Goal: Transaction & Acquisition: Book appointment/travel/reservation

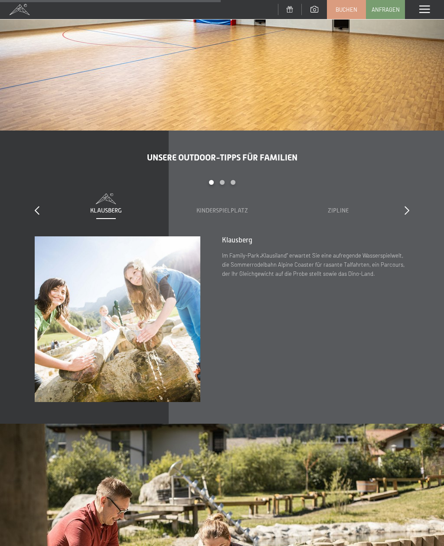
scroll to position [2312, 0]
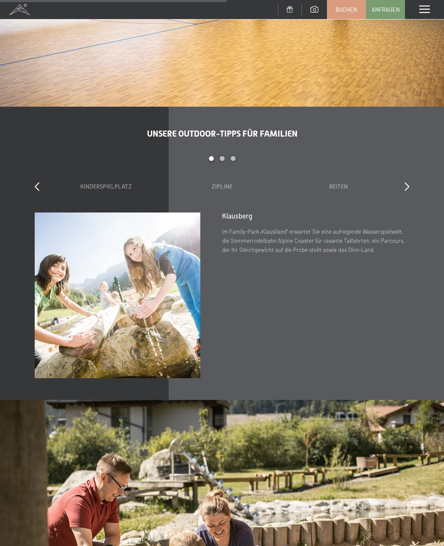
click at [112, 183] on div "Kinderspielplatz" at bounding box center [105, 187] width 99 height 9
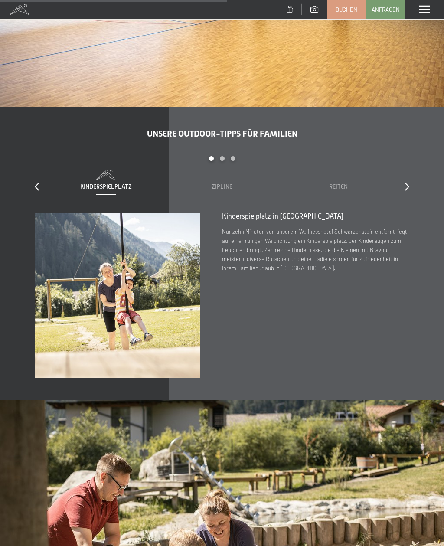
click at [210, 183] on div "Zipline" at bounding box center [222, 187] width 99 height 9
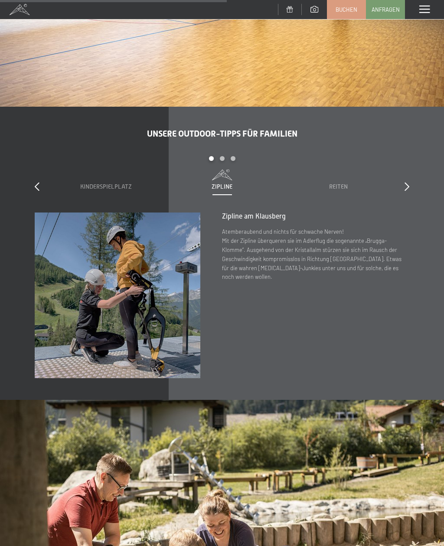
click at [333, 183] on span "Reiten" at bounding box center [338, 186] width 19 height 7
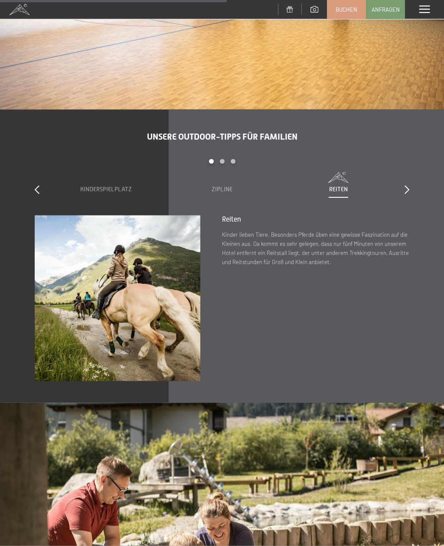
scroll to position [2307, 0]
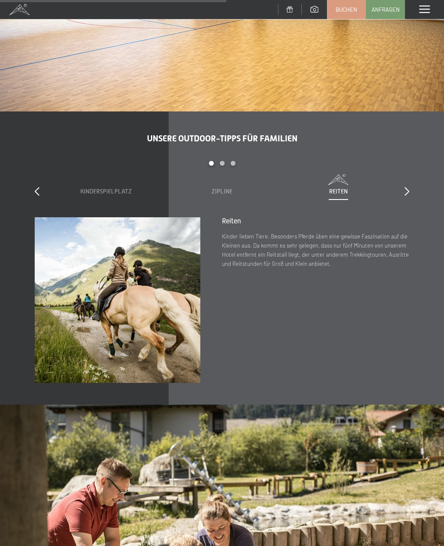
click at [220, 161] on div "Carousel Pagination" at bounding box center [222, 167] width 349 height 13
click at [221, 161] on div "Carousel Page 2" at bounding box center [222, 163] width 5 height 5
click at [232, 161] on div "Carousel Pagination" at bounding box center [222, 167] width 349 height 13
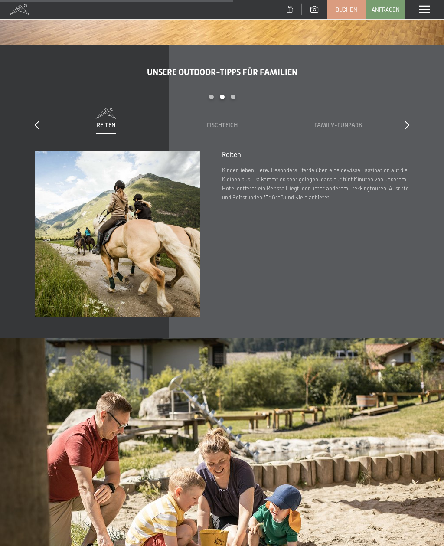
scroll to position [2367, 0]
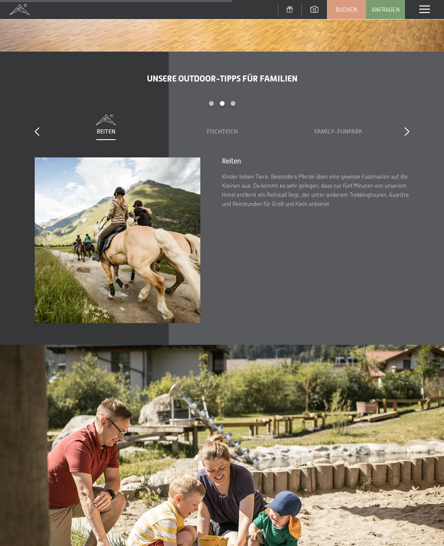
click at [339, 115] on div "Family-Funpark" at bounding box center [338, 126] width 99 height 22
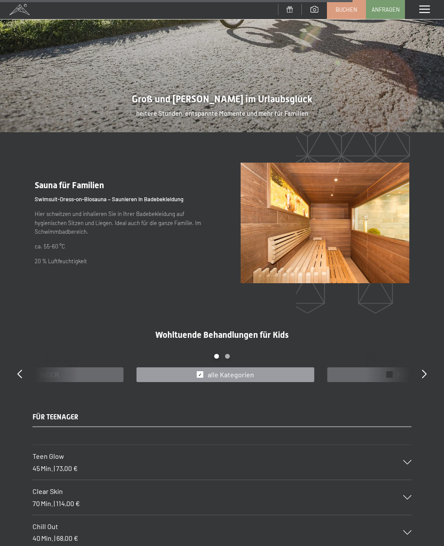
scroll to position [3600, 0]
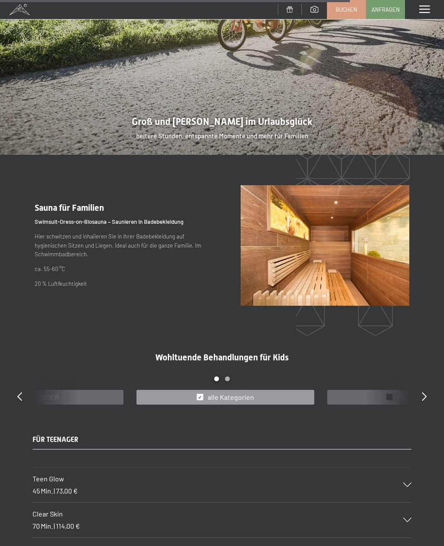
click at [424, 13] on span at bounding box center [425, 10] width 10 height 8
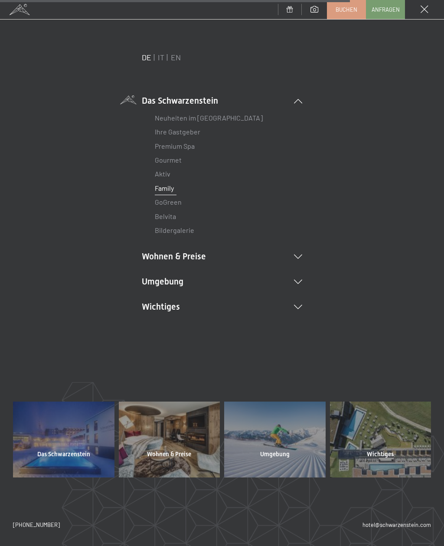
click at [292, 260] on li "Wohnen & Preise Inklusivleistungen [PERSON_NAME] & Preise Liste Angebote Liste …" at bounding box center [222, 256] width 161 height 12
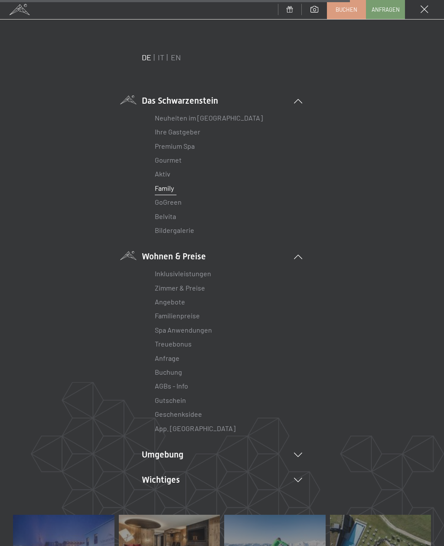
click at [159, 273] on link "Inklusivleistungen" at bounding box center [183, 274] width 56 height 8
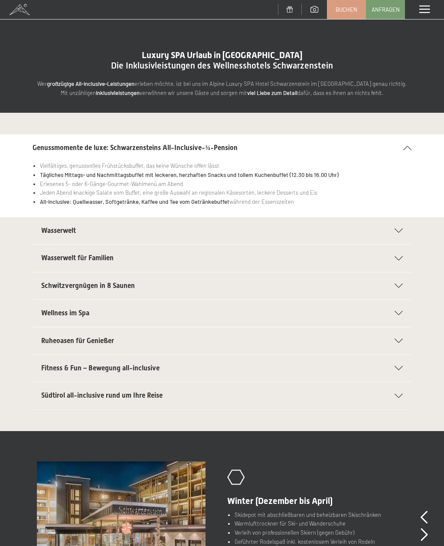
click at [390, 233] on div "Wasserwelt" at bounding box center [222, 230] width 362 height 27
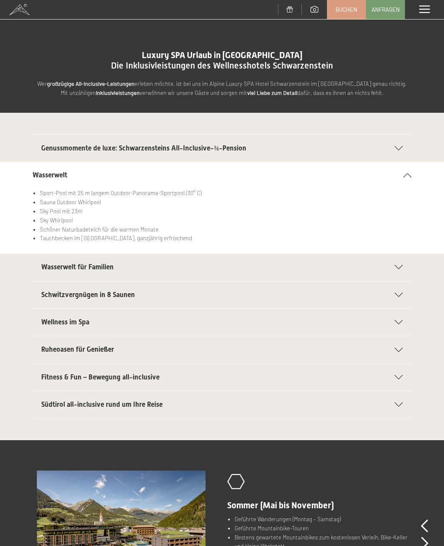
click at [392, 273] on div "Wasserwelt für Familien" at bounding box center [222, 267] width 362 height 27
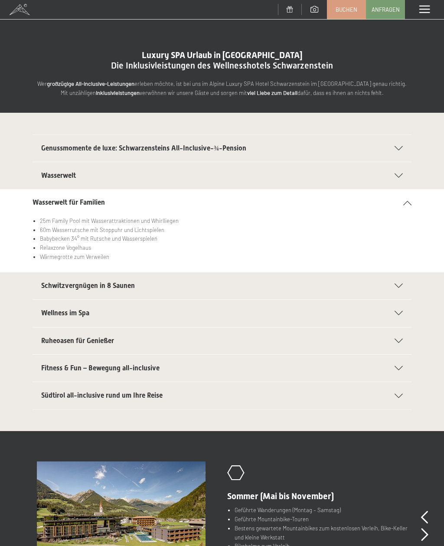
click at [393, 285] on div at bounding box center [393, 286] width 19 height 4
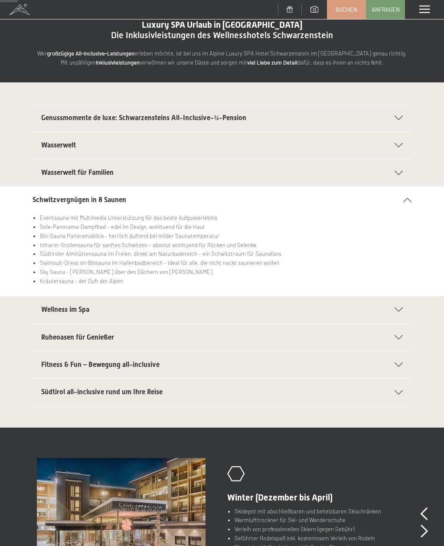
scroll to position [45, 0]
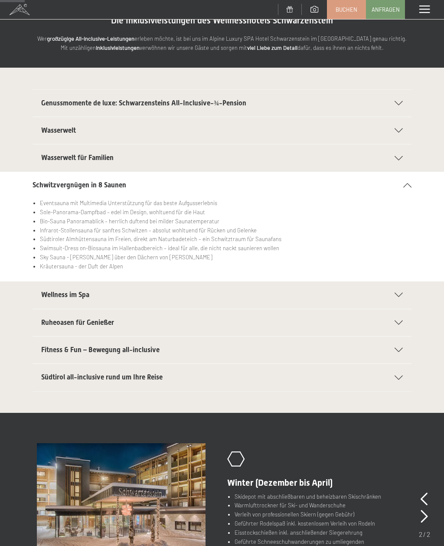
click at [392, 296] on div "Wellness im Spa" at bounding box center [222, 295] width 362 height 27
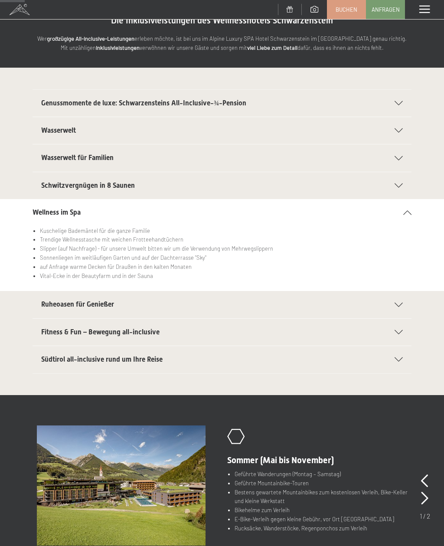
click at [397, 300] on div "Ruheoasen für Genießer" at bounding box center [222, 304] width 362 height 27
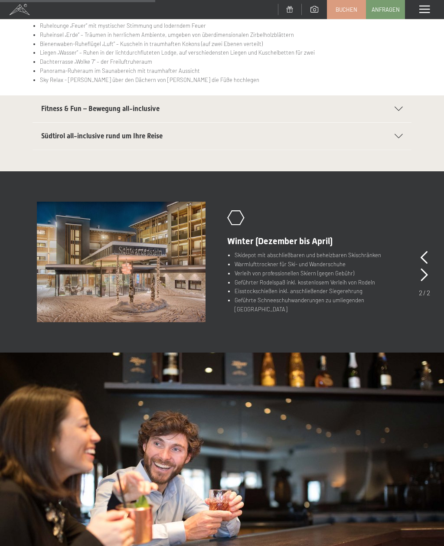
scroll to position [279, 0]
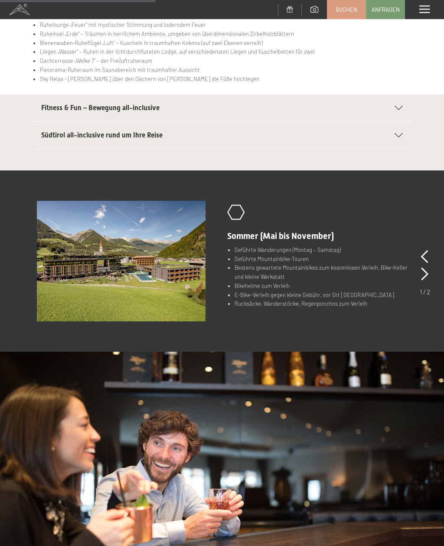
click at [428, 250] on icon at bounding box center [424, 256] width 7 height 13
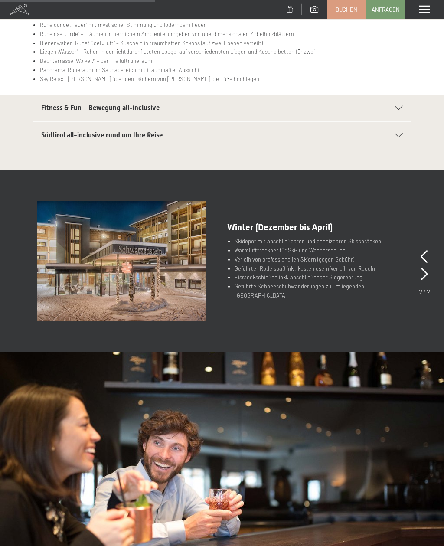
click at [427, 8] on span at bounding box center [425, 10] width 10 height 8
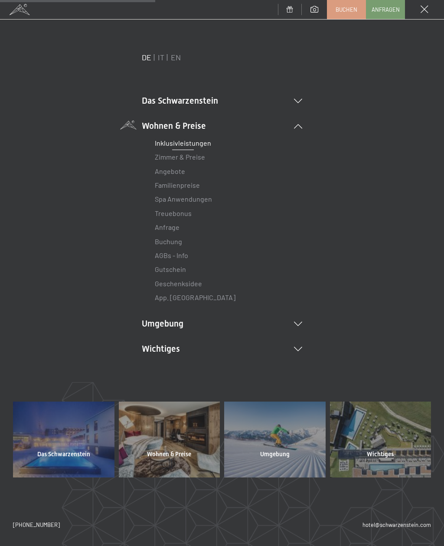
click at [296, 99] on icon at bounding box center [298, 101] width 8 height 4
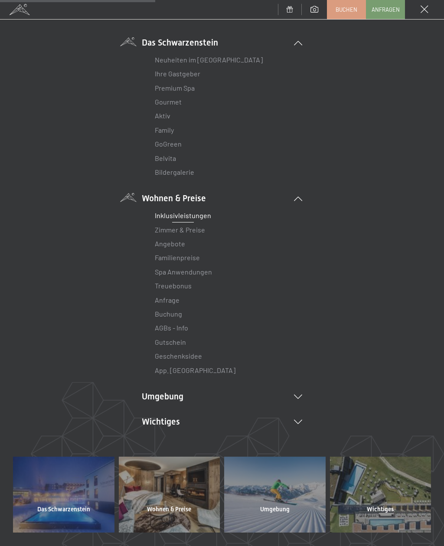
scroll to position [67, 0]
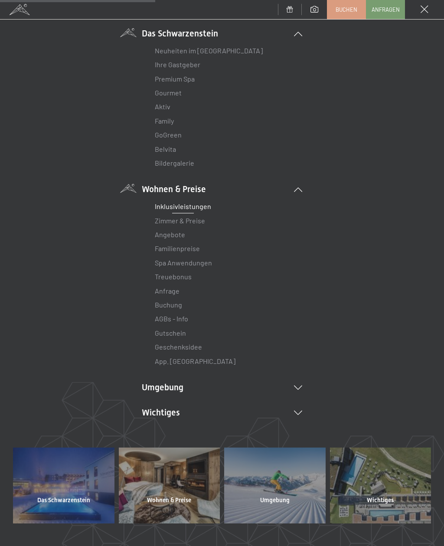
click at [162, 161] on link "Bildergalerie" at bounding box center [174, 163] width 39 height 8
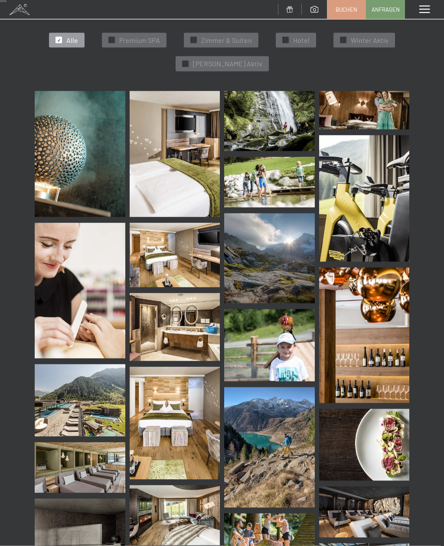
scroll to position [143, 0]
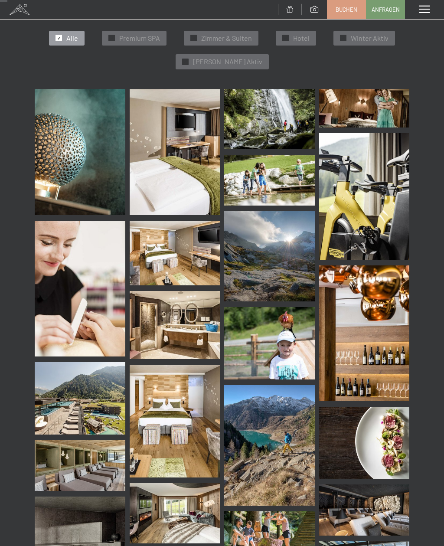
click at [57, 408] on img at bounding box center [80, 398] width 91 height 72
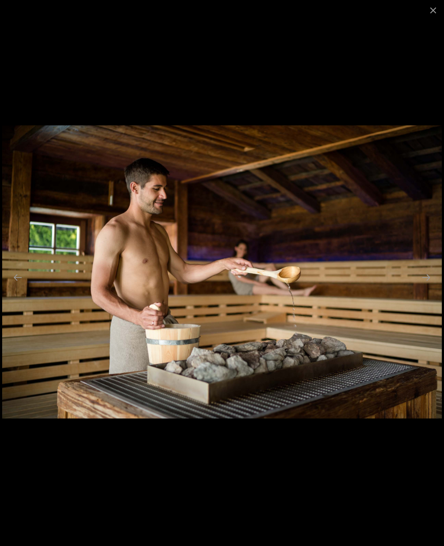
click at [433, 8] on button "Close gallery" at bounding box center [434, 10] width 22 height 20
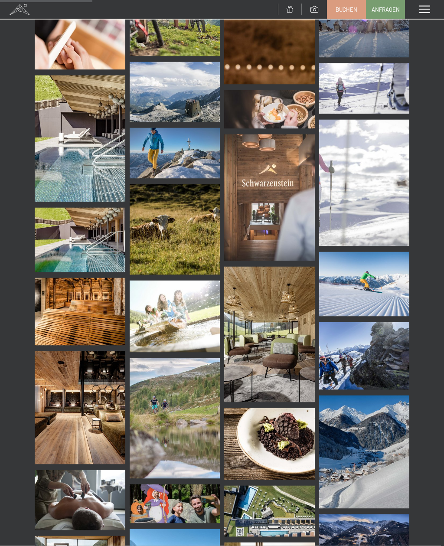
scroll to position [1837, 0]
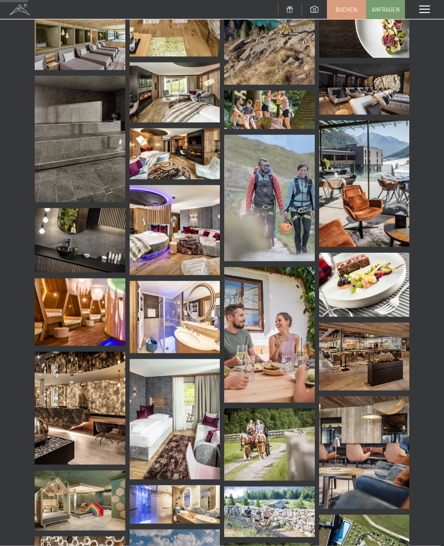
click at [423, 8] on span at bounding box center [425, 10] width 10 height 8
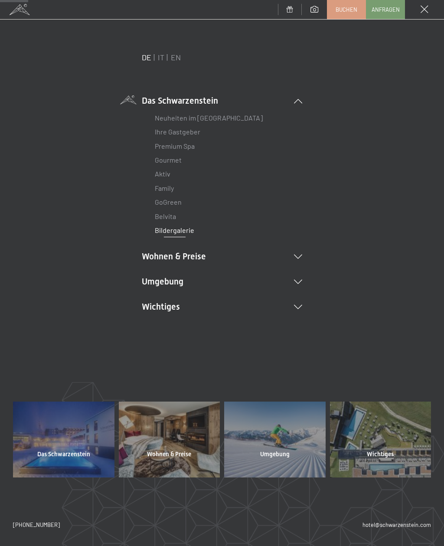
click at [301, 251] on li "Wohnen & Preise Inklusivleistungen [PERSON_NAME] & Preise Liste Angebote Liste …" at bounding box center [222, 256] width 161 height 12
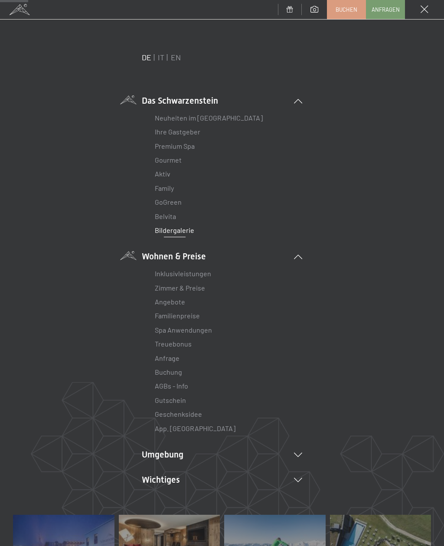
click at [191, 287] on link "Zimmer & Preise" at bounding box center [180, 288] width 50 height 8
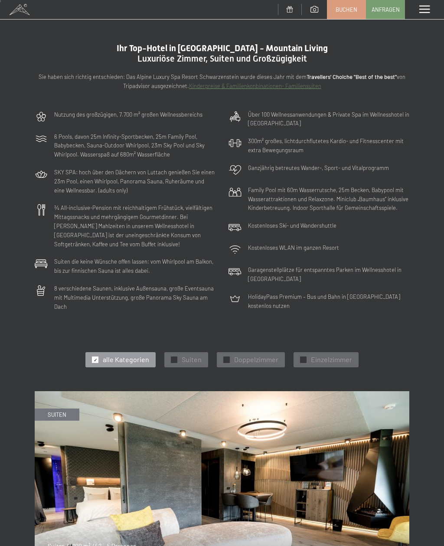
scroll to position [7, 0]
